Goal: Transaction & Acquisition: Purchase product/service

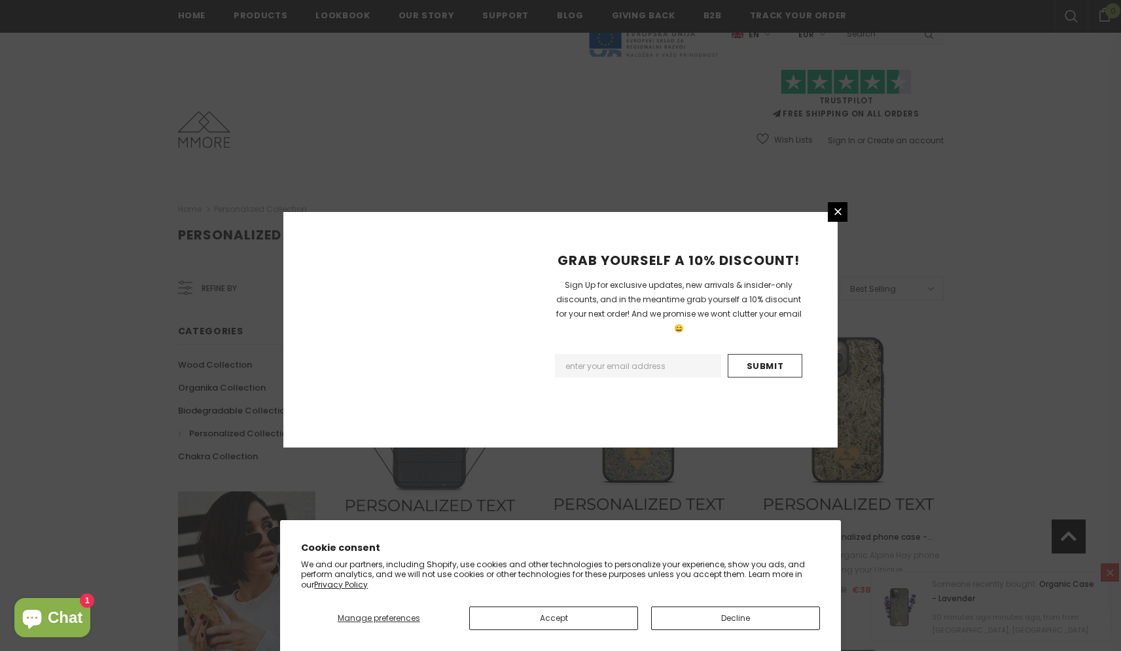
scroll to position [1417, 0]
